Goal: Transaction & Acquisition: Obtain resource

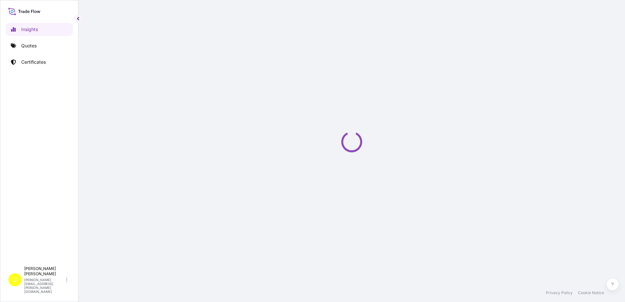
select select "2025"
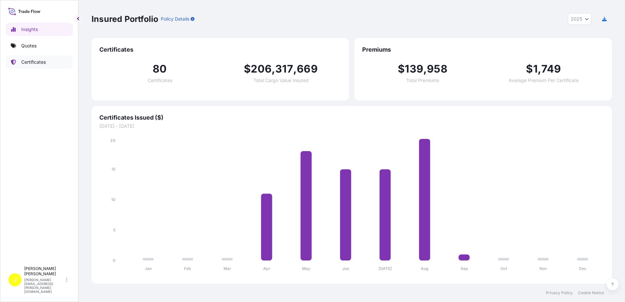
click at [31, 56] on link "Certificates" at bounding box center [39, 62] width 67 height 13
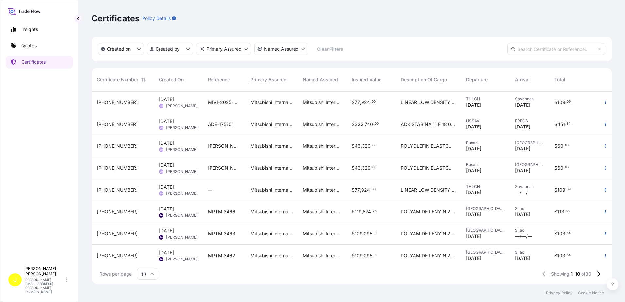
scroll to position [191, 515]
click at [192, 50] on html "Insights Quotes Certificates J Jenny Huynh jenny.huynh@mitsubishicorp.com Certi…" at bounding box center [312, 151] width 625 height 302
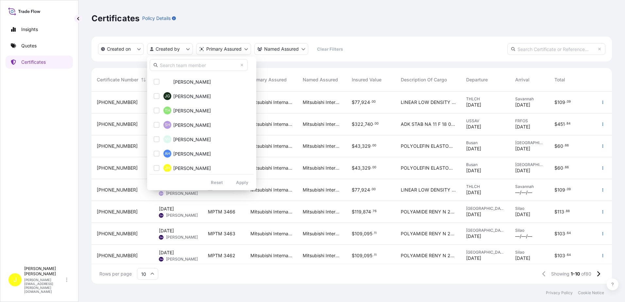
scroll to position [196, 0]
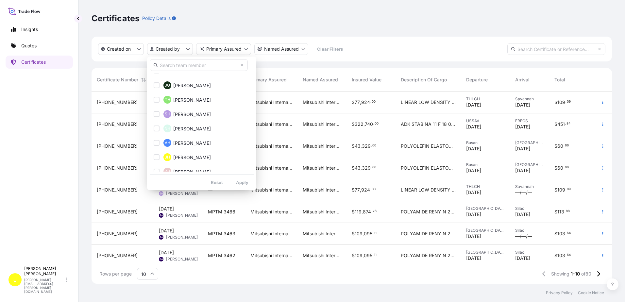
click at [181, 66] on input "text" at bounding box center [199, 65] width 98 height 12
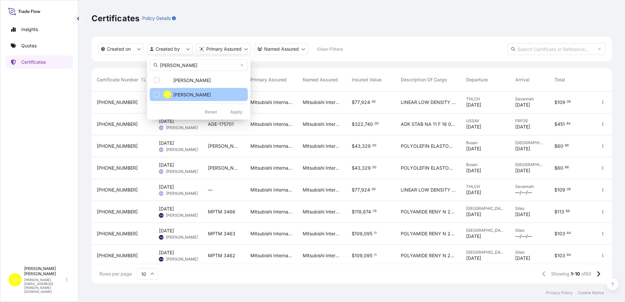
type input "jenny"
click at [190, 92] on span "Jenny Huynh" at bounding box center [192, 95] width 38 height 7
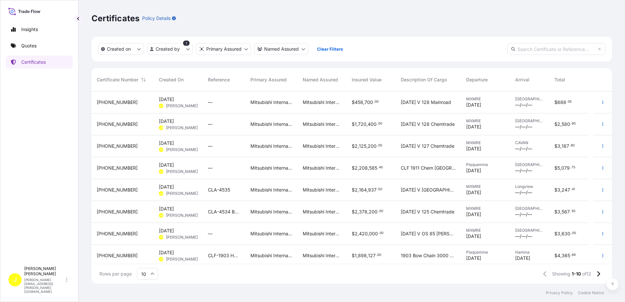
click at [430, 191] on span "Buena Ventura V 126 Westlake" at bounding box center [428, 190] width 55 height 7
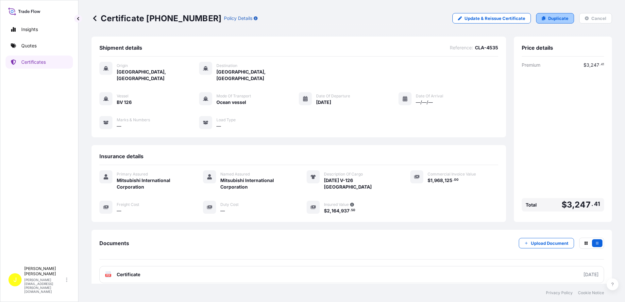
click at [553, 19] on p "Duplicate" at bounding box center [558, 18] width 20 height 7
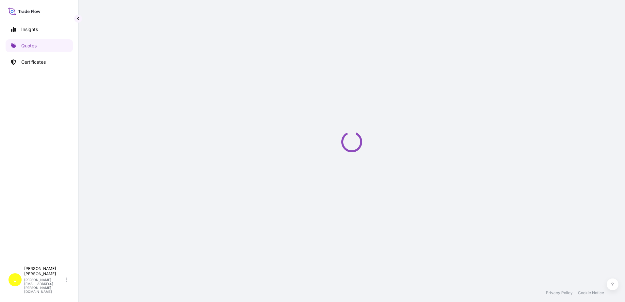
select select "Ocean Vessel"
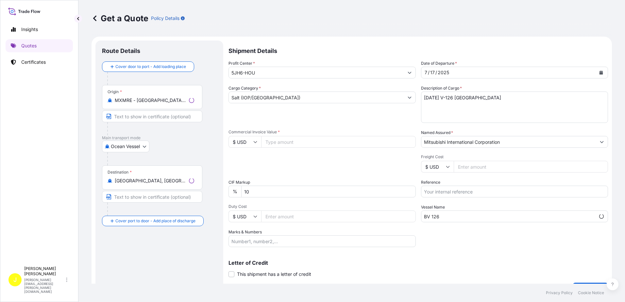
scroll to position [10, 0]
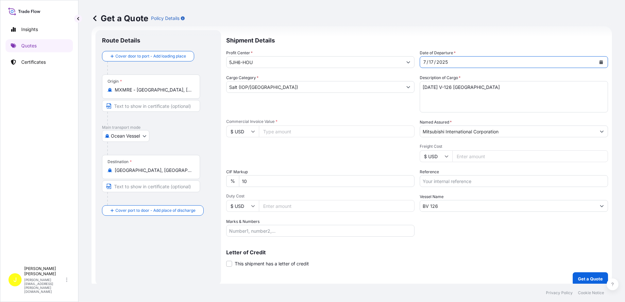
click at [457, 58] on div "7 / 17 / 2025" at bounding box center [508, 62] width 176 height 12
click at [461, 61] on div "7 / 17 / 2025" at bounding box center [508, 62] width 176 height 12
click at [599, 61] on button "Calendar" at bounding box center [601, 62] width 10 height 10
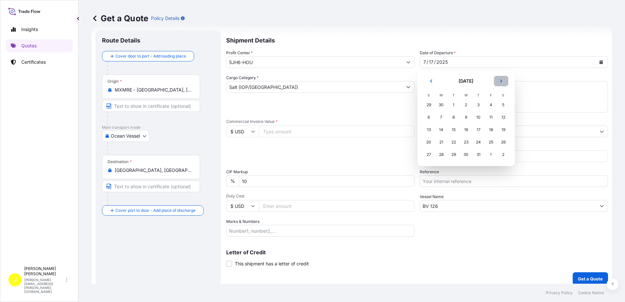
click at [501, 78] on button "Next" at bounding box center [501, 81] width 14 height 10
click at [441, 144] on div "22" at bounding box center [441, 142] width 12 height 12
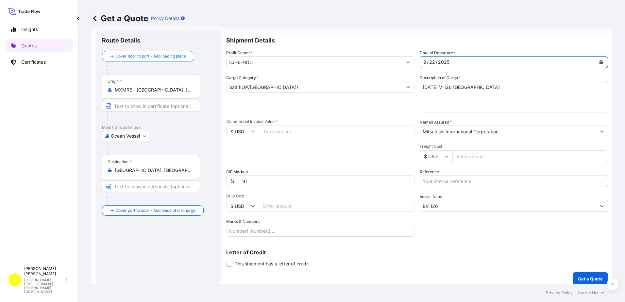
click at [497, 90] on textarea "Buena Ventura V-126 Westlake" at bounding box center [514, 96] width 188 height 31
drag, startPoint x: 459, startPoint y: 87, endPoint x: 544, endPoint y: 86, distance: 85.6
click at [542, 87] on textarea "Buena Ventura V-126 Westlake" at bounding box center [514, 96] width 188 height 31
drag, startPoint x: 452, startPoint y: 87, endPoint x: 409, endPoint y: 87, distance: 43.8
click at [409, 87] on div "Profit Center * 5JH6-HOU Date of Departure * 9 / 22 / 2025 Cargo Category * Sal…" at bounding box center [417, 143] width 382 height 187
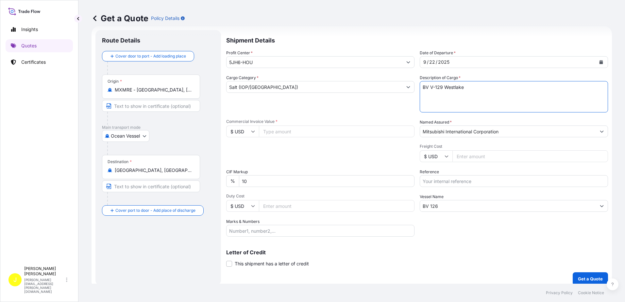
type textarea "BV V-129 Westlake"
drag, startPoint x: 279, startPoint y: 136, endPoint x: 283, endPoint y: 130, distance: 6.7
click at [279, 135] on input "Commercial Invoice Value *" at bounding box center [337, 131] width 156 height 12
type input "1386500.00"
click at [328, 155] on div "Packing Category Type to search a container mode Please select a primary mode o…" at bounding box center [320, 153] width 188 height 18
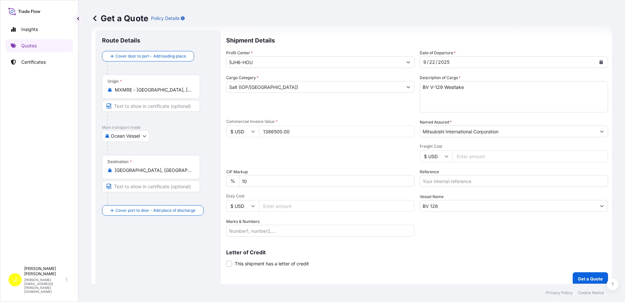
drag, startPoint x: 471, startPoint y: 167, endPoint x: 477, endPoint y: 160, distance: 9.3
click at [472, 167] on div "Profit Center * 5JH6-HOU Date of Departure * 9 / 22 / 2025 Cargo Category * Sal…" at bounding box center [417, 143] width 382 height 187
click at [477, 159] on input "Freight Cost" at bounding box center [530, 156] width 156 height 12
click at [355, 158] on div "Packing Category Type to search a container mode Please select a primary mode o…" at bounding box center [320, 153] width 188 height 18
click at [440, 207] on input "BV 126" at bounding box center [508, 206] width 176 height 12
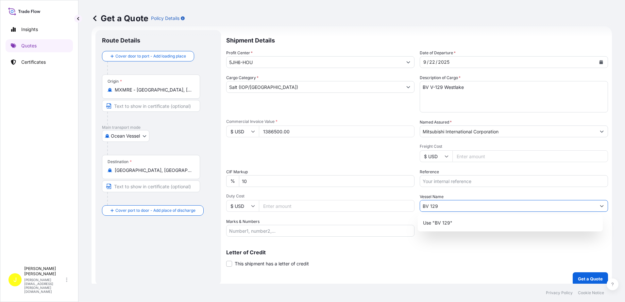
type input "BV 129"
click at [297, 87] on input "Salt (IOP/WA)" at bounding box center [314, 87] width 176 height 12
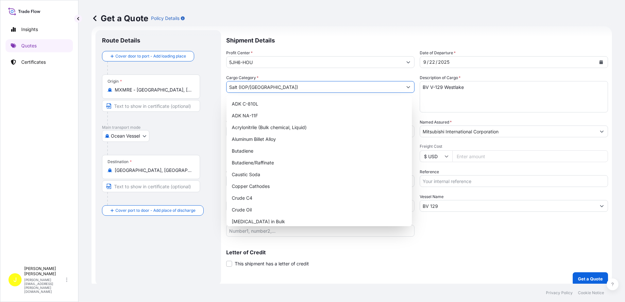
click at [297, 87] on input "Salt (IOP/WA)" at bounding box center [314, 87] width 176 height 12
click at [315, 30] on div "Get a Quote Policy Details" at bounding box center [352, 18] width 520 height 37
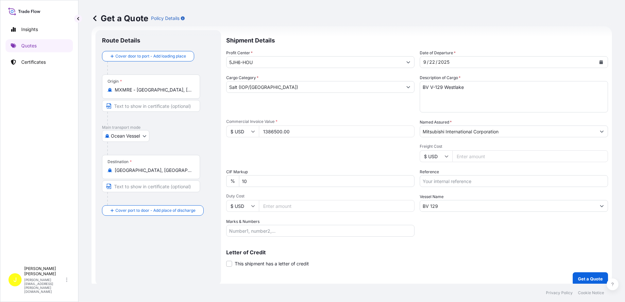
click at [303, 108] on div "Cargo Category * Salt (IOP/WA)" at bounding box center [320, 94] width 188 height 38
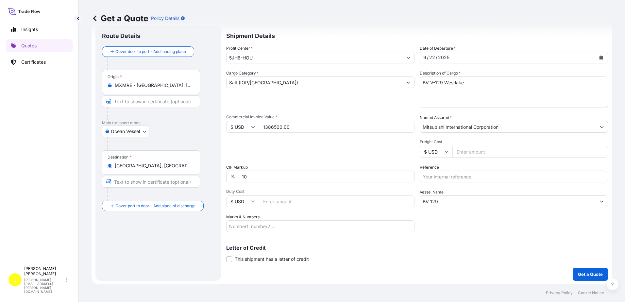
scroll to position [16, 0]
click at [586, 273] on p "Get a Quote" at bounding box center [590, 273] width 25 height 7
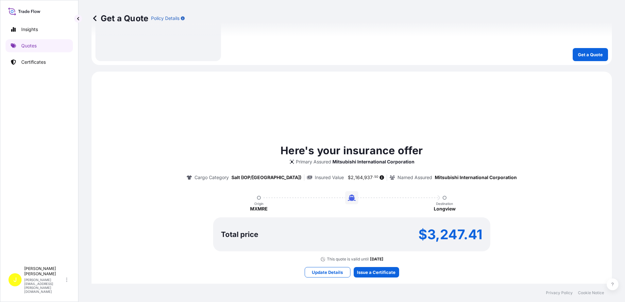
scroll to position [294, 0]
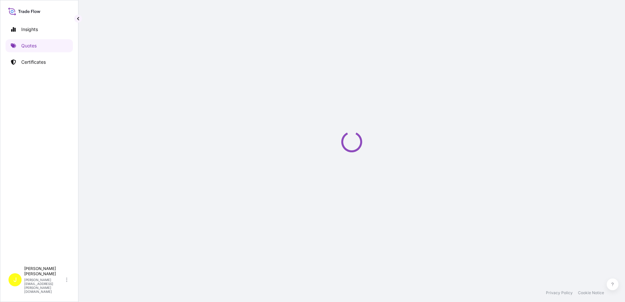
select select "Ocean Vessel"
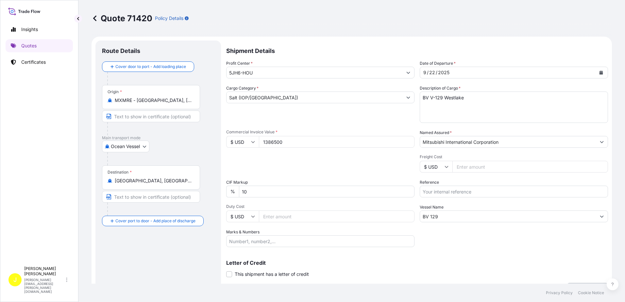
click at [426, 194] on input "Reference" at bounding box center [514, 192] width 188 height 12
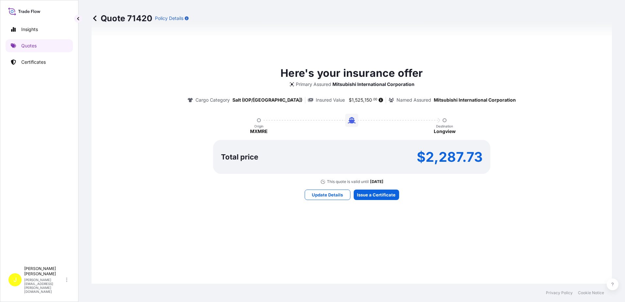
scroll to position [392, 0]
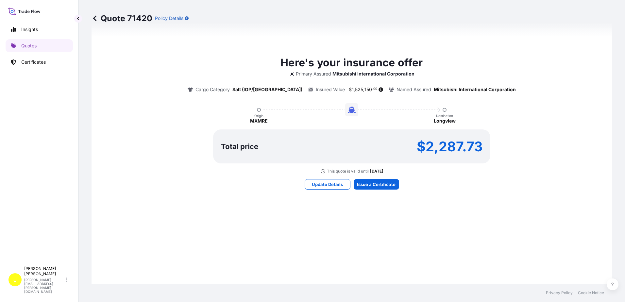
type input "CLA4539 BV129"
click at [513, 161] on div "Here's your insurance offer Primary Assured Mitsubishi International Corporatio…" at bounding box center [352, 114] width 502 height 119
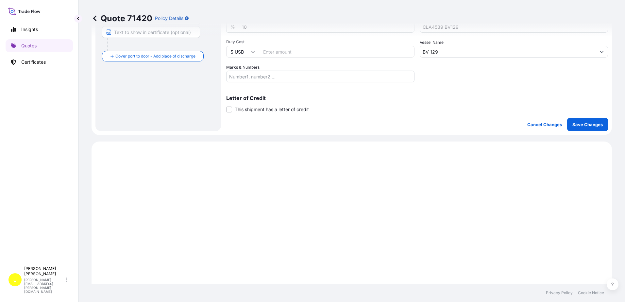
scroll to position [163, 0]
click at [588, 124] on p "Save Changes" at bounding box center [587, 126] width 30 height 7
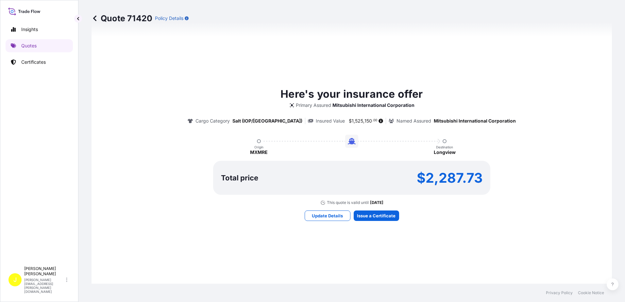
select select "Ocean Vessel"
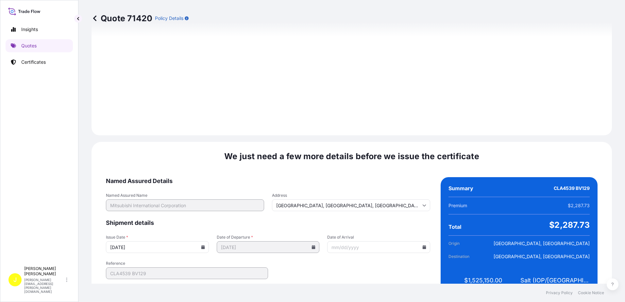
scroll to position [781, 0]
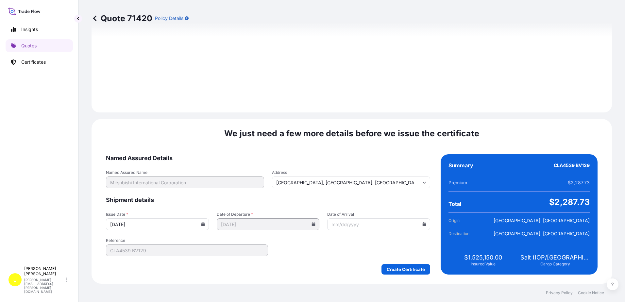
click at [363, 227] on input "Date of Arrival" at bounding box center [378, 224] width 103 height 12
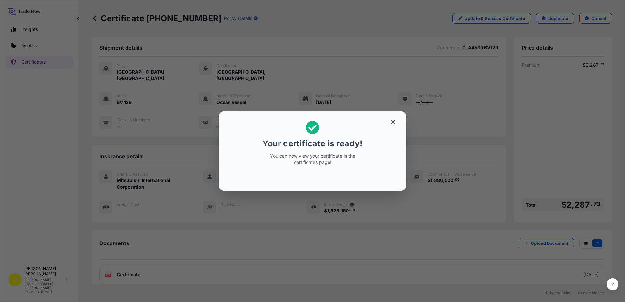
click at [568, 204] on div "Your certificate is ready! You can now view your certificate in the certificate…" at bounding box center [312, 151] width 625 height 302
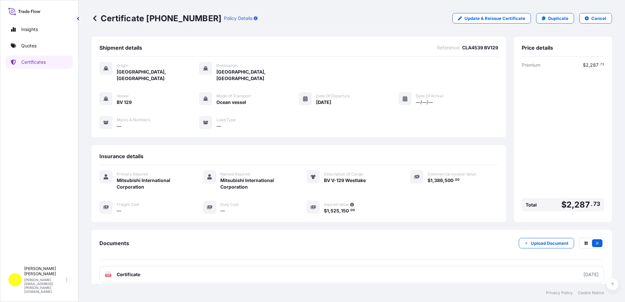
scroll to position [1, 0]
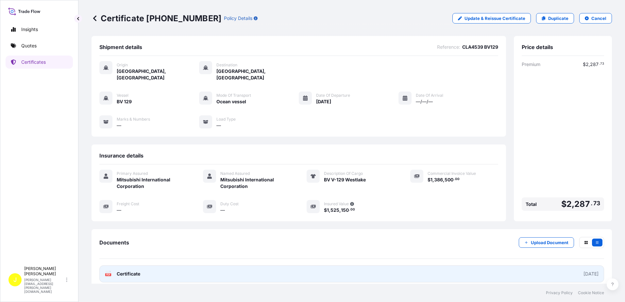
click at [546, 267] on link "PDF Certificate 2025-09-23" at bounding box center [351, 273] width 505 height 17
